Goal: Information Seeking & Learning: Learn about a topic

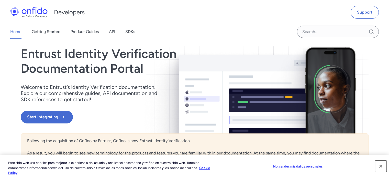
click at [380, 168] on button "Cerrar" at bounding box center [380, 165] width 11 height 11
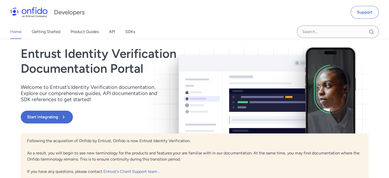
click at [248, 92] on div "Entrust Identity Verification Documentation Portal Welcome to Entrust’s Identit…" at bounding box center [142, 89] width 243 height 87
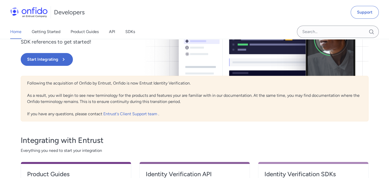
scroll to position [82, 0]
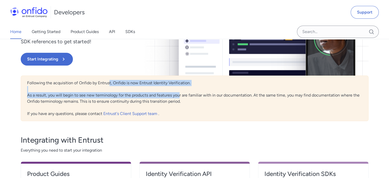
drag, startPoint x: 109, startPoint y: 81, endPoint x: 180, endPoint y: 96, distance: 72.1
click at [180, 96] on div "Following the acquisition of Onfido by Entrust, Onfido is now Entrust Identity …" at bounding box center [195, 98] width 348 height 46
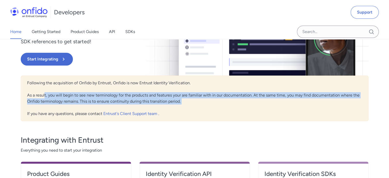
drag, startPoint x: 44, startPoint y: 94, endPoint x: 185, endPoint y: 104, distance: 141.5
click at [185, 104] on div "Following the acquisition of Onfido by Entrust, Onfido is now Entrust Identity …" at bounding box center [195, 98] width 348 height 46
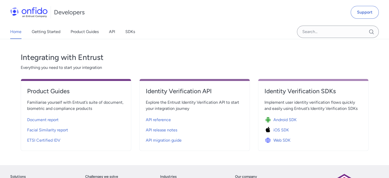
scroll to position [171, 0]
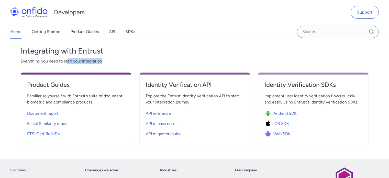
drag, startPoint x: 67, startPoint y: 57, endPoint x: 105, endPoint y: 63, distance: 38.3
click at [105, 63] on div "Integrating with Entrust Everything you need to start your integration Product …" at bounding box center [195, 91] width 348 height 106
click at [105, 63] on span "Everything you need to start your integration" at bounding box center [195, 61] width 348 height 6
drag, startPoint x: 105, startPoint y: 63, endPoint x: 43, endPoint y: 61, distance: 61.9
click at [43, 61] on span "Everything you need to start your integration" at bounding box center [195, 61] width 348 height 6
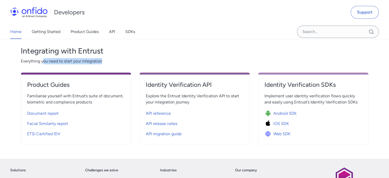
click at [43, 61] on span "Everything you need to start your integration" at bounding box center [195, 61] width 348 height 6
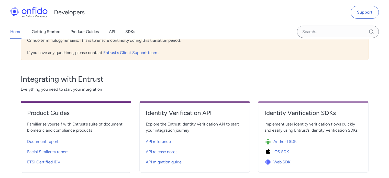
scroll to position [142, 0]
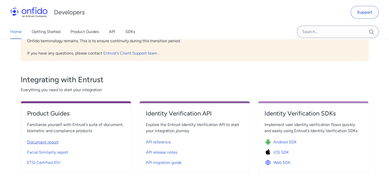
click at [47, 138] on div "Document report" at bounding box center [76, 142] width 98 height 8
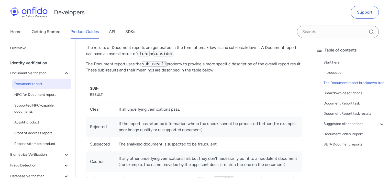
scroll to position [232, 0]
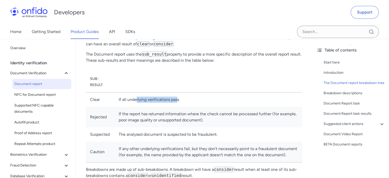
drag, startPoint x: 136, startPoint y: 101, endPoint x: 178, endPoint y: 103, distance: 41.7
click at [178, 103] on td "If all underlying verifications pass." at bounding box center [208, 99] width 187 height 15
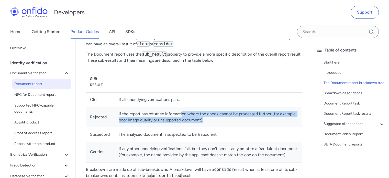
drag, startPoint x: 182, startPoint y: 116, endPoint x: 219, endPoint y: 120, distance: 36.5
click at [219, 120] on td "If the report has returned information where the check cannot be processed furt…" at bounding box center [208, 117] width 187 height 20
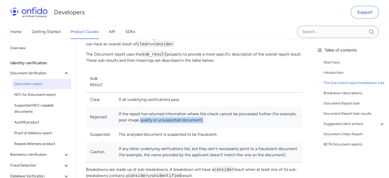
drag, startPoint x: 219, startPoint y: 120, endPoint x: 140, endPoint y: 122, distance: 78.8
click at [140, 122] on td "If the report has returned information where the check cannot be processed furt…" at bounding box center [208, 117] width 187 height 20
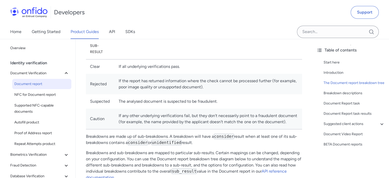
scroll to position [265, 0]
drag, startPoint x: 209, startPoint y: 119, endPoint x: 241, endPoint y: 116, distance: 32.1
click at [241, 116] on td "If any other underlying verifications fail, but they don't necessarily point to…" at bounding box center [208, 119] width 187 height 21
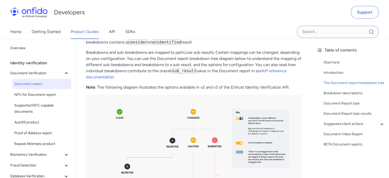
scroll to position [368, 0]
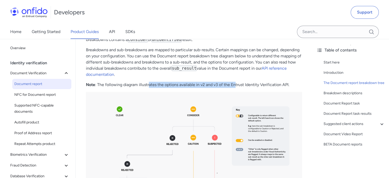
drag, startPoint x: 148, startPoint y: 85, endPoint x: 235, endPoint y: 85, distance: 87.2
click at [235, 85] on p "Note : The following diagram illustrates the options available in v2 and v3 of …" at bounding box center [194, 85] width 216 height 6
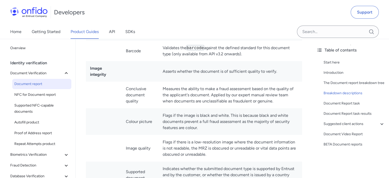
scroll to position [1462, 0]
click at [177, 93] on td "Measures the ability to make a fraud assessment based on the quality of the app…" at bounding box center [230, 94] width 143 height 27
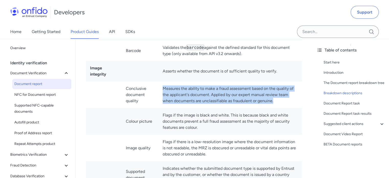
click at [177, 93] on td "Measures the ability to make a fraud assessment based on the quality of the app…" at bounding box center [230, 94] width 143 height 27
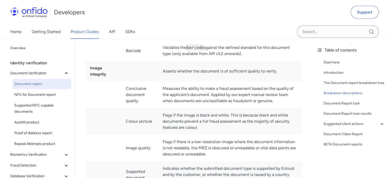
click at [181, 91] on td "Measures the ability to make a fraud assessment based on the quality of the app…" at bounding box center [230, 94] width 143 height 27
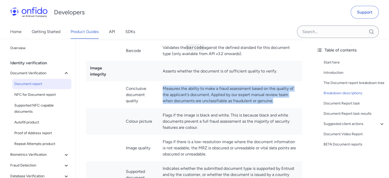
click at [181, 91] on td "Measures the ability to make a fraud assessment based on the quality of the app…" at bounding box center [230, 94] width 143 height 27
click at [282, 99] on td "Measures the ability to make a fraud assessment based on the quality of the app…" at bounding box center [230, 94] width 143 height 27
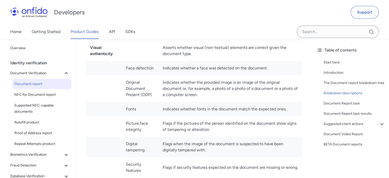
scroll to position [1880, 0]
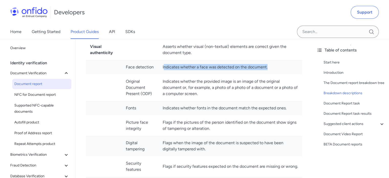
drag, startPoint x: 165, startPoint y: 71, endPoint x: 275, endPoint y: 73, distance: 110.5
click at [275, 73] on td "Indicates whether a face was detected on the document." at bounding box center [230, 67] width 143 height 14
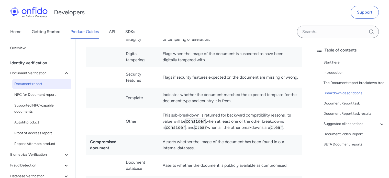
scroll to position [1970, 0]
drag, startPoint x: 217, startPoint y: 118, endPoint x: 260, endPoint y: 120, distance: 43.0
click at [260, 120] on td "This sub-breakdown is returned for backward compatibility reasons. Its value wi…" at bounding box center [230, 120] width 143 height 27
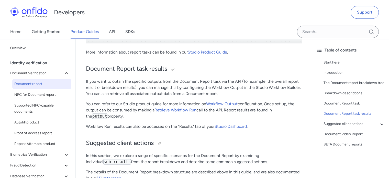
scroll to position [2509, 0]
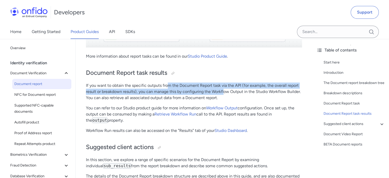
drag, startPoint x: 169, startPoint y: 91, endPoint x: 225, endPoint y: 94, distance: 55.8
click at [225, 94] on p "If you want to obtain the specific outputs from the Document Report task via th…" at bounding box center [194, 91] width 216 height 18
click at [227, 110] on link "Workflow Output" at bounding box center [221, 107] width 31 height 5
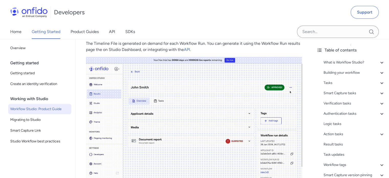
scroll to position [11414, 0]
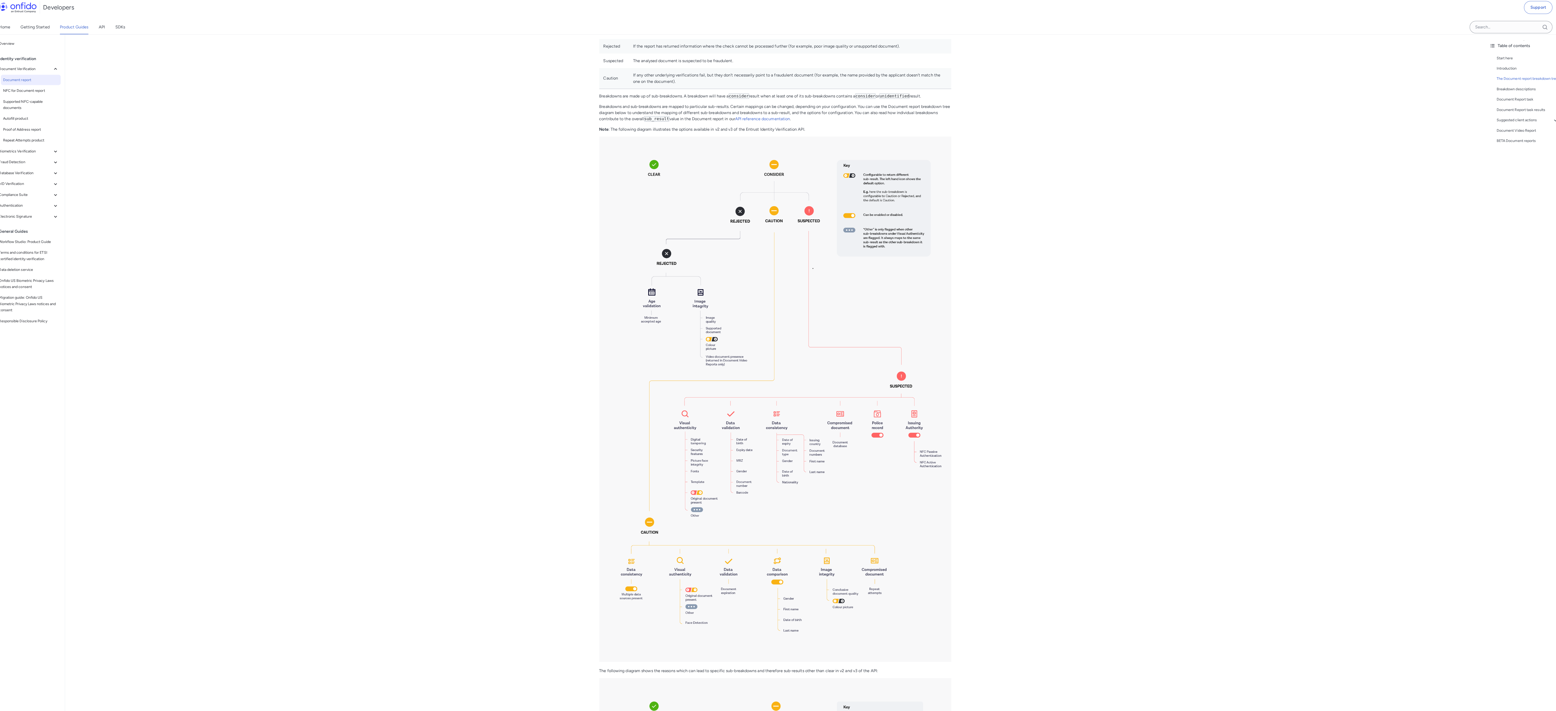
scroll to position [253, 0]
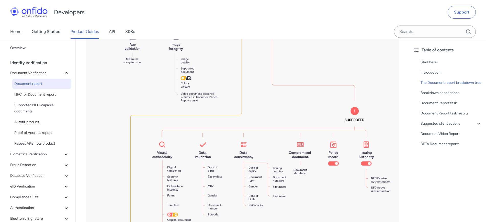
drag, startPoint x: 1552, startPoint y: 3, endPoint x: 274, endPoint y: 163, distance: 1287.9
click at [274, 163] on img at bounding box center [242, 132] width 313 height 468
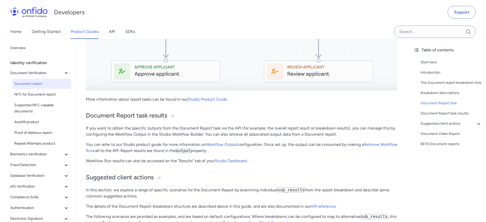
scroll to position [2616, 0]
click at [220, 142] on link "Workflow Output" at bounding box center [221, 144] width 31 height 5
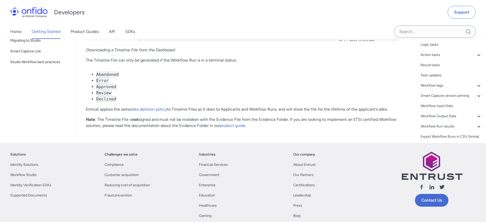
scroll to position [11971, 0]
click at [161, 129] on p "Note : The Timeline File is not signed and must not be mistaken with the Eviden…" at bounding box center [242, 123] width 313 height 12
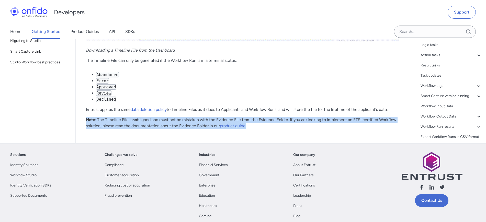
click at [161, 129] on p "Note : The Timeline File is not signed and must not be mistaken with the Eviden…" at bounding box center [242, 123] width 313 height 12
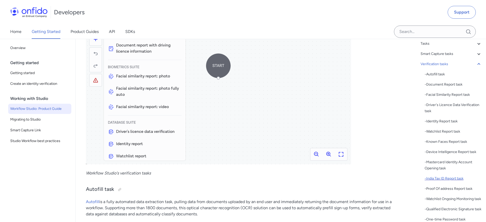
scroll to position [40, 0]
click at [452, 187] on div "- Proof Of address Report task" at bounding box center [453, 188] width 57 height 6
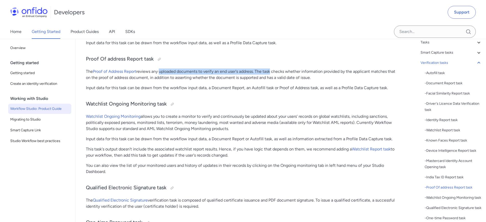
drag, startPoint x: 160, startPoint y: 73, endPoint x: 271, endPoint y: 70, distance: 111.8
click at [271, 70] on p "The Proof of Address Report reviews any uploaded documents to verify an end use…" at bounding box center [242, 75] width 313 height 12
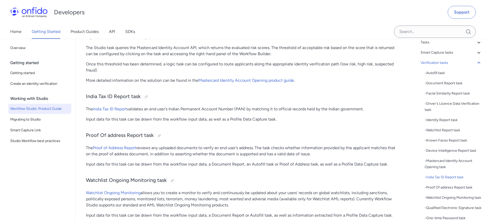
scroll to position [4765, 0]
click at [171, 110] on p "The India Tax ID Report validates an end user's Indian Permanent Account Number…" at bounding box center [242, 110] width 313 height 6
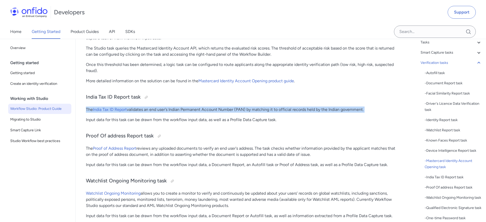
click at [171, 110] on p "The India Tax ID Report validates an end user's Indian Permanent Account Number…" at bounding box center [242, 110] width 313 height 6
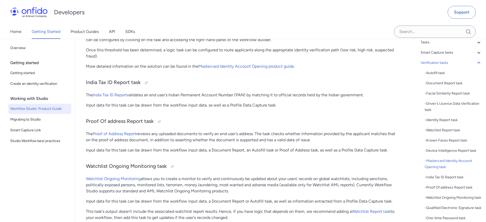
scroll to position [4780, 0]
click at [177, 131] on p "The Proof of Address Report reviews any uploaded documents to verify an end use…" at bounding box center [242, 136] width 313 height 12
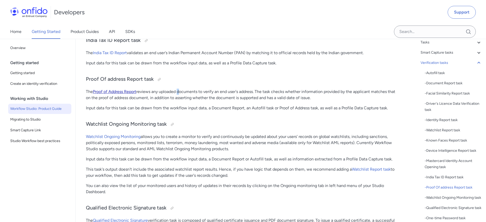
click at [125, 94] on link "Proof of Address Report" at bounding box center [114, 91] width 43 height 5
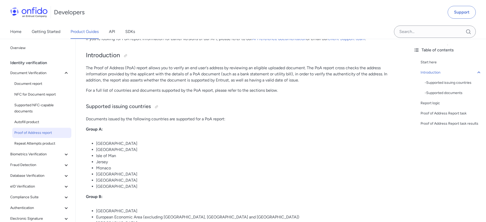
scroll to position [96, 0]
click at [136, 118] on p "Documents issued by the following countries are supported for a PoA report:" at bounding box center [242, 119] width 313 height 6
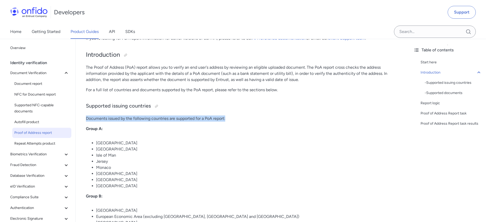
click at [136, 118] on p "Documents issued by the following countries are supported for a PoA report:" at bounding box center [242, 119] width 313 height 6
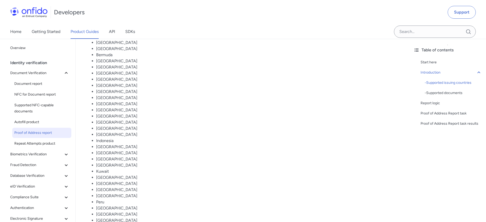
scroll to position [316, 0]
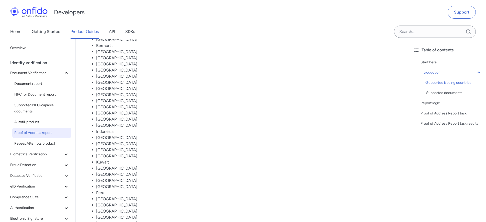
click at [106, 128] on li "[GEOGRAPHIC_DATA]" at bounding box center [247, 126] width 303 height 6
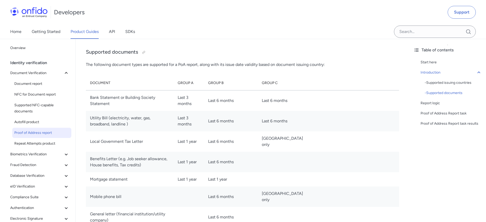
scroll to position [575, 0]
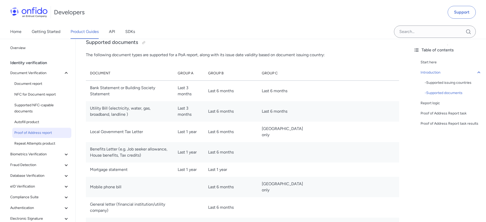
click at [138, 97] on td "Bank Statement or Building Society Statement" at bounding box center [130, 91] width 88 height 21
click at [152, 90] on td "Bank Statement or Building Society Statement" at bounding box center [130, 91] width 88 height 21
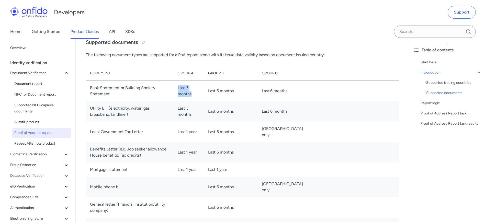
drag, startPoint x: 190, startPoint y: 89, endPoint x: 205, endPoint y: 97, distance: 17.3
click at [204, 97] on td "Last 3 months" at bounding box center [189, 91] width 30 height 21
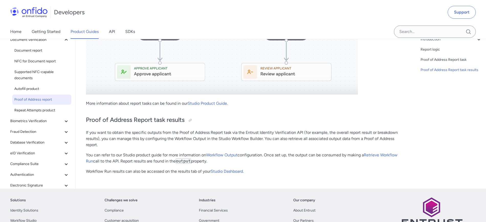
scroll to position [1481, 0]
click at [156, 137] on p "If you want to obtain the specific outputs from the Proof of Address Report tas…" at bounding box center [242, 139] width 313 height 18
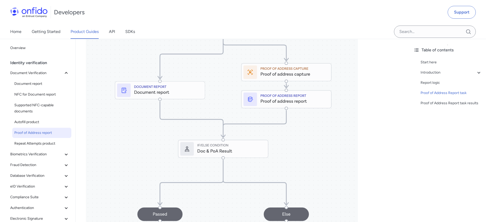
scroll to position [1300, 0]
click at [448, 103] on div "Proof of Address Report task results" at bounding box center [451, 103] width 61 height 6
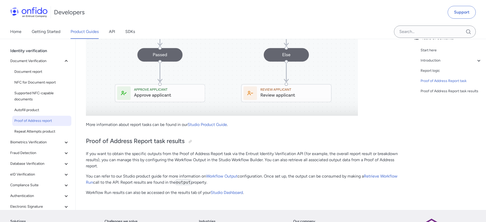
scroll to position [1460, 0]
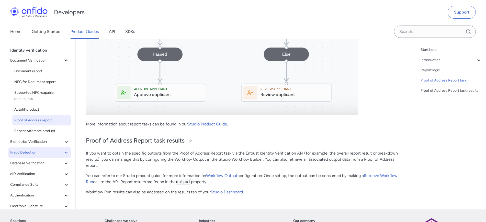
click at [40, 152] on span "Fraud Detection" at bounding box center [36, 153] width 53 height 6
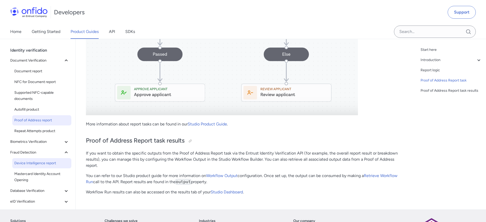
click at [43, 162] on span "Device Intelligence report" at bounding box center [41, 163] width 55 height 6
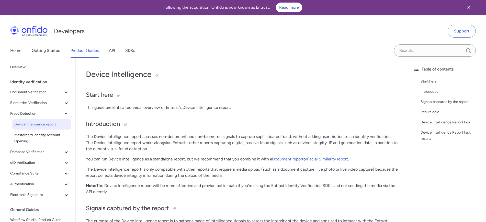
click at [125, 137] on p "The Device Intelligence report assesses non-document and non-biometric signals …" at bounding box center [242, 143] width 313 height 18
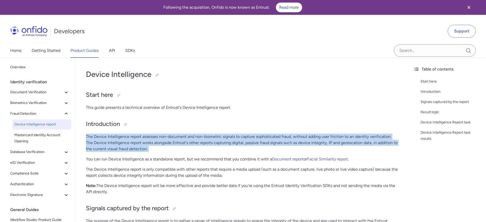
click at [125, 137] on p "The Device Intelligence report assesses non-document and non-biometric signals …" at bounding box center [242, 143] width 313 height 18
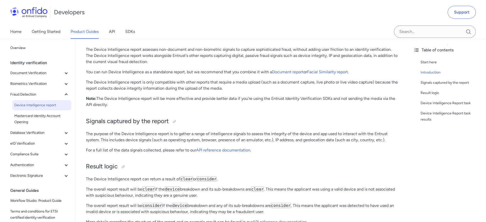
scroll to position [97, 0]
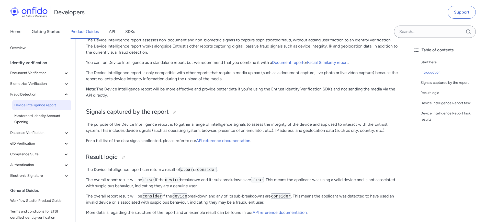
click at [135, 121] on p "The purpose of the Device Intelligence report is to gather a range of intellige…" at bounding box center [242, 127] width 313 height 12
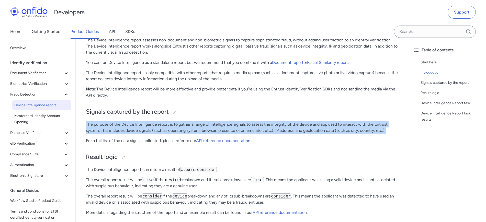
click at [135, 121] on p "The purpose of the Device Intelligence report is to gather a range of intellige…" at bounding box center [242, 127] width 313 height 12
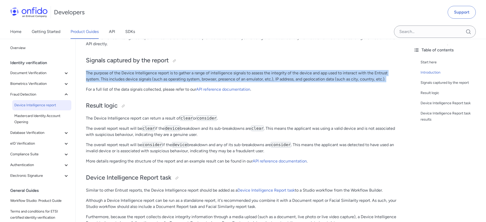
scroll to position [148, 0]
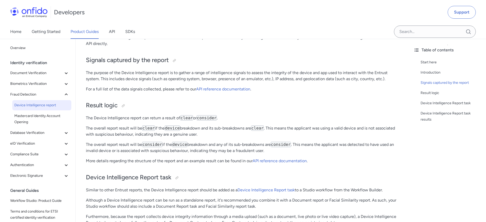
click at [104, 118] on p "The Device Intelligence report can return a result of clear or consider ." at bounding box center [242, 118] width 313 height 6
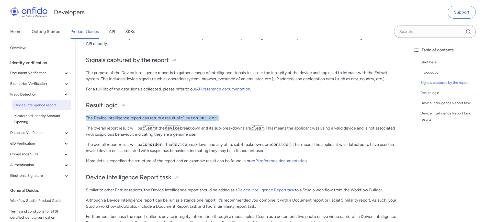
click at [104, 118] on p "The Device Intelligence report can return a result of clear or consider ." at bounding box center [242, 118] width 313 height 6
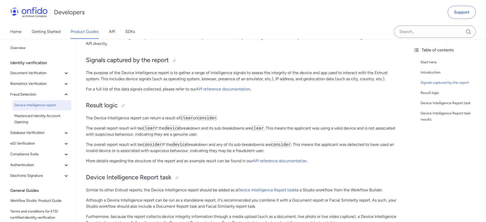
click at [104, 127] on p "The overall report result will be clear if the device breakdown and its sub-bre…" at bounding box center [242, 131] width 313 height 12
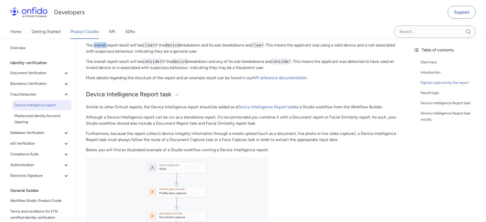
scroll to position [267, 0]
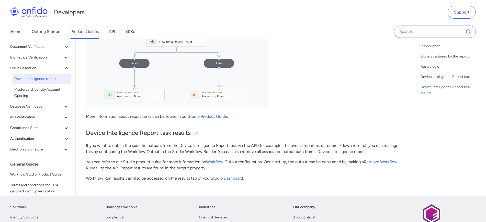
scroll to position [502, 0]
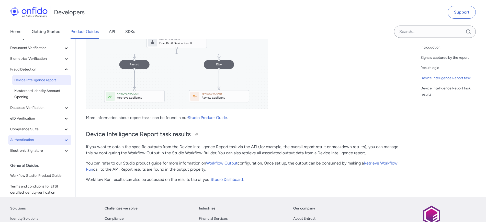
click at [29, 143] on span "Authentication" at bounding box center [36, 140] width 53 height 6
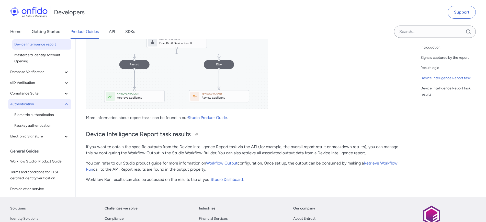
scroll to position [37, 0]
click at [50, 135] on span "Electronic Signature" at bounding box center [36, 136] width 53 height 6
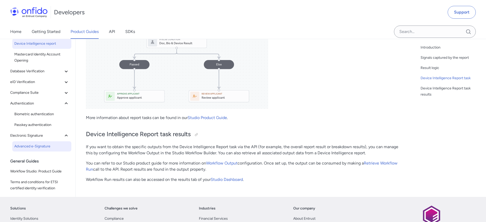
click at [41, 148] on span "Advanced e-Signature" at bounding box center [41, 146] width 55 height 6
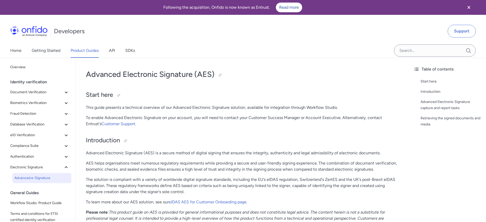
click at [134, 107] on p "This guide presents a technical overview of our Advanced Electronic Signature s…" at bounding box center [242, 108] width 313 height 6
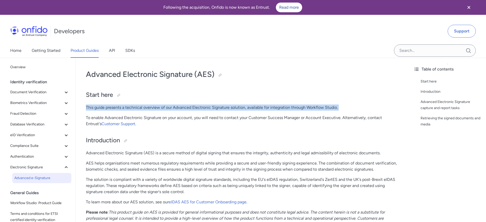
click at [134, 107] on p "This guide presents a technical overview of our Advanced Electronic Signature s…" at bounding box center [242, 108] width 313 height 6
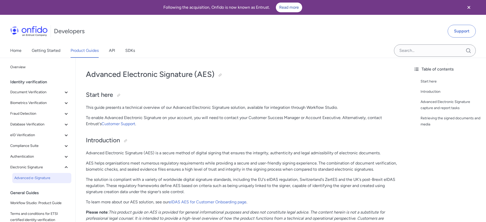
click at [140, 118] on p "To enable Advanced Electronic Signature on your account, you will need to conta…" at bounding box center [242, 121] width 313 height 12
click at [31, 70] on span "Overview" at bounding box center [39, 67] width 59 height 6
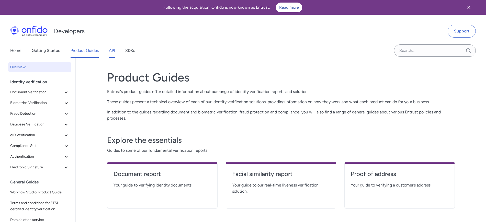
click at [113, 52] on link "API" at bounding box center [112, 50] width 6 height 14
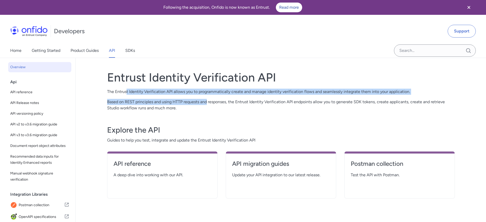
drag, startPoint x: 127, startPoint y: 92, endPoint x: 206, endPoint y: 95, distance: 79.3
click at [206, 95] on div "Entrust Identity Verification API The Entrust Identity Verification API allows …" at bounding box center [281, 90] width 348 height 41
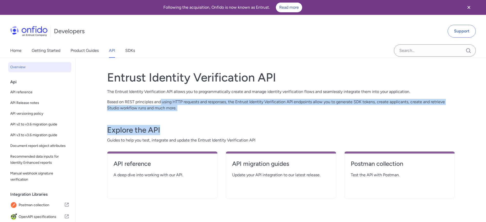
drag, startPoint x: 160, startPoint y: 101, endPoint x: 183, endPoint y: 111, distance: 24.8
click at [183, 111] on div "Entrust Identity Verification API The Entrust Identity Verification API allows …" at bounding box center [281, 149] width 348 height 171
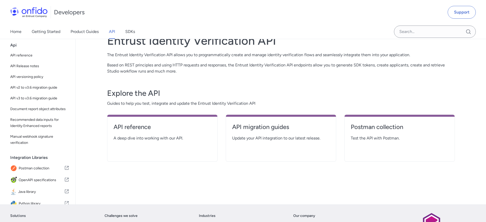
scroll to position [18, 0]
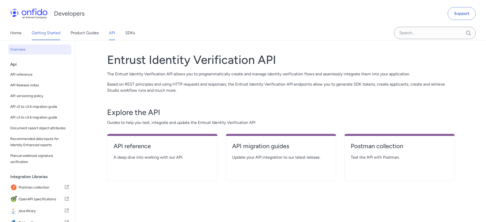
click at [36, 36] on link "Getting Started" at bounding box center [46, 33] width 29 height 14
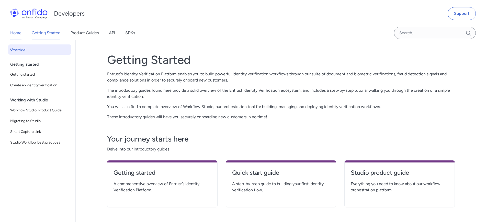
click at [18, 35] on link "Home" at bounding box center [15, 33] width 11 height 14
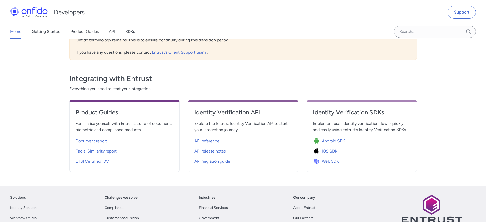
scroll to position [147, 0]
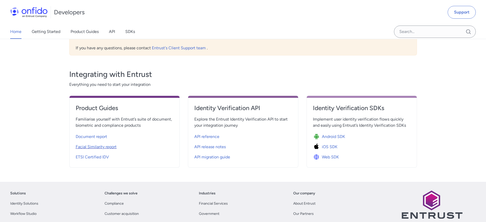
click at [98, 149] on span "Facial Similarity report" at bounding box center [96, 147] width 41 height 6
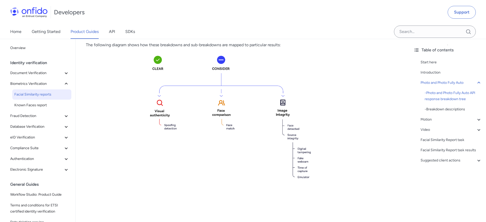
scroll to position [233, 0]
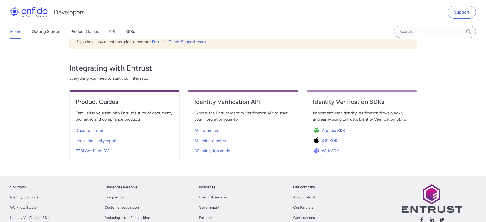
scroll to position [154, 0]
click at [342, 116] on span "Implement user identity verification flows quickly and easily using Entrust’s I…" at bounding box center [362, 116] width 98 height 12
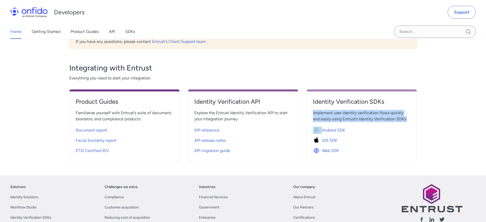
click at [342, 116] on span "Implement user identity verification flows quickly and easily using Entrust’s I…" at bounding box center [362, 116] width 98 height 12
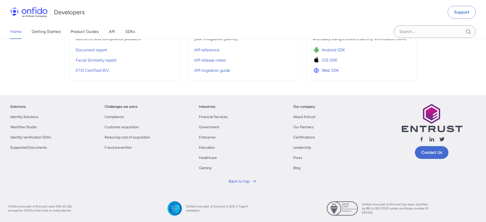
scroll to position [236, 0]
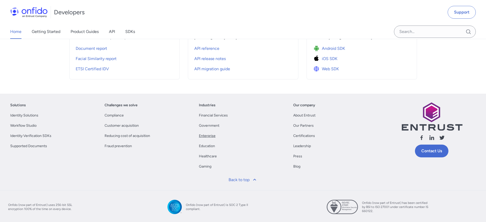
click at [205, 137] on link "Enterprise" at bounding box center [207, 136] width 17 height 6
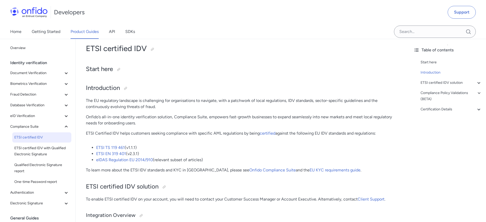
scroll to position [25, 0]
click at [32, 73] on span "Document Verification" at bounding box center [36, 73] width 53 height 6
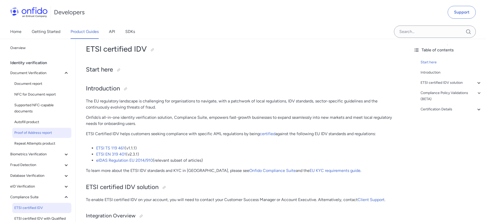
click at [31, 135] on span "Proof of Address report" at bounding box center [41, 133] width 55 height 6
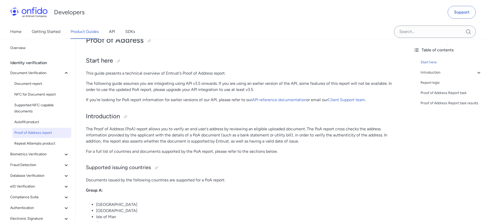
scroll to position [35, 0]
click at [36, 147] on link "Repeat Attempts product" at bounding box center [41, 144] width 59 height 10
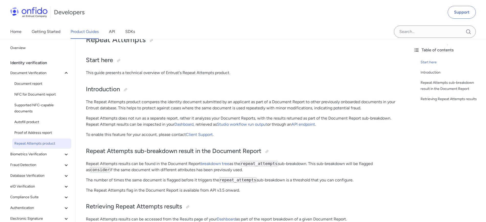
click at [38, 139] on link "Repeat Attempts product" at bounding box center [41, 144] width 59 height 10
click at [34, 135] on span "Proof of Address report" at bounding box center [41, 133] width 55 height 6
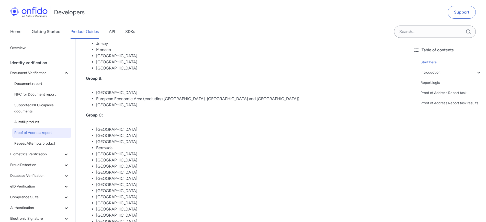
scroll to position [218, 0]
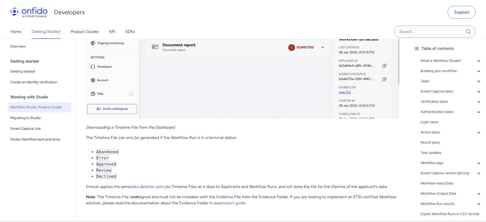
scroll to position [11937, 0]
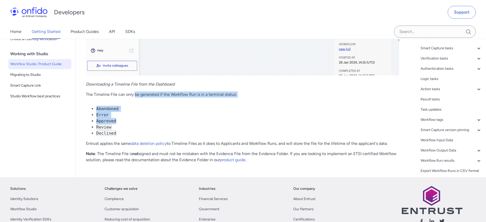
drag, startPoint x: 134, startPoint y: 113, endPoint x: 217, endPoint y: 144, distance: 88.5
click at [213, 137] on li "Declined" at bounding box center [247, 133] width 303 height 6
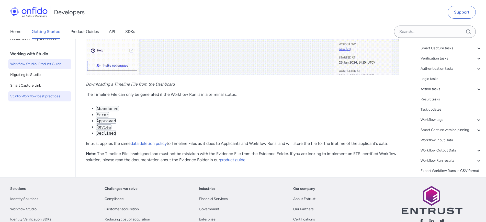
click at [52, 99] on span "Studio Workflow best practices" at bounding box center [39, 96] width 59 height 6
